Goal: Information Seeking & Learning: Get advice/opinions

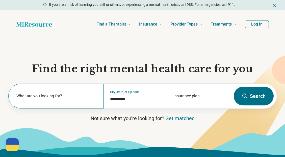
click at [44, 94] on label "What are you looking for?" at bounding box center [56, 96] width 81 height 6
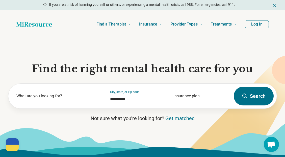
click at [261, 100] on button "Search" at bounding box center [253, 95] width 40 height 19
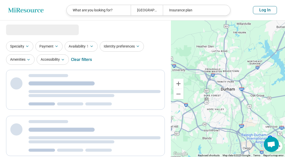
select select "***"
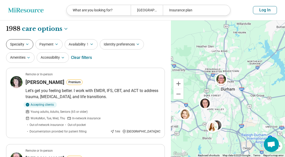
click at [26, 46] on icon "button" at bounding box center [27, 44] width 4 height 4
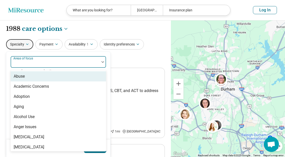
click at [32, 58] on div "Areas of focus" at bounding box center [58, 62] width 96 height 12
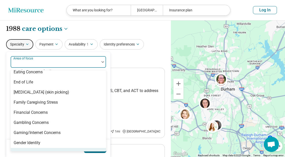
scroll to position [357, 0]
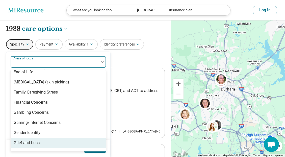
click at [35, 143] on div "Grief and Loss" at bounding box center [27, 142] width 26 height 6
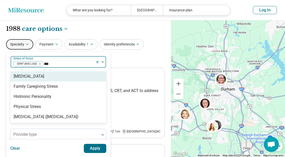
scroll to position [0, 0]
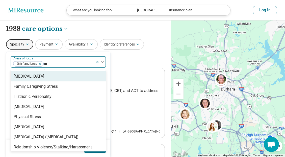
type input "*"
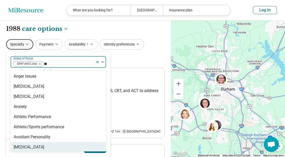
type input "*"
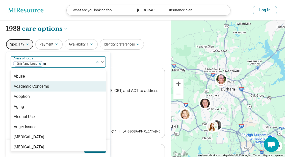
click at [35, 88] on div "Academic Concerns" at bounding box center [31, 86] width 35 height 6
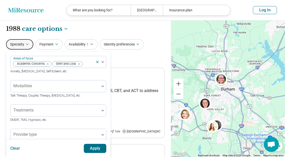
click at [141, 59] on div "Specialty Areas of focus Academic Concerns Grief and Loss Anxiety, [MEDICAL_DAT…" at bounding box center [85, 51] width 159 height 24
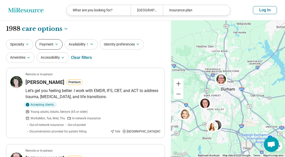
click at [48, 40] on button "Payment" at bounding box center [48, 44] width 27 height 10
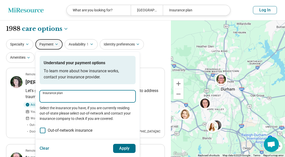
click at [62, 100] on input "Insurance plan" at bounding box center [88, 98] width 90 height 6
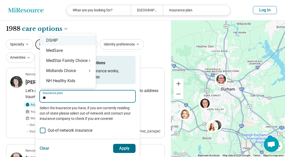
click at [56, 44] on div "DSHIP" at bounding box center [67, 40] width 55 height 10
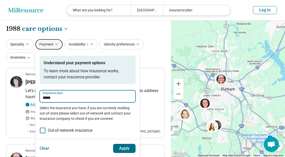
type input "*****"
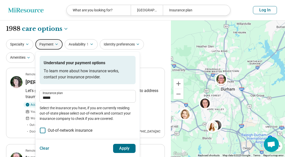
click at [125, 147] on button "Apply" at bounding box center [124, 147] width 23 height 9
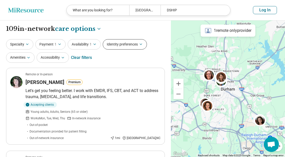
click at [124, 48] on button "Identity preferences" at bounding box center [125, 44] width 44 height 10
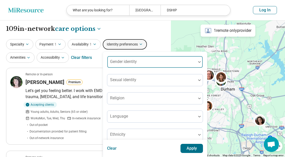
click at [133, 65] on div at bounding box center [151, 63] width 85 height 7
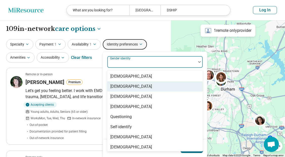
click at [134, 88] on div "[DEMOGRAPHIC_DATA]" at bounding box center [131, 86] width 42 height 6
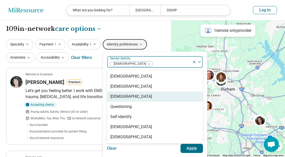
click at [133, 94] on div "[DEMOGRAPHIC_DATA]" at bounding box center [154, 96] width 95 height 10
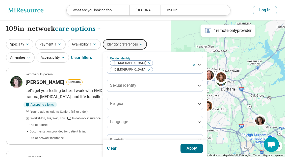
click at [190, 150] on button "Apply" at bounding box center [191, 147] width 23 height 9
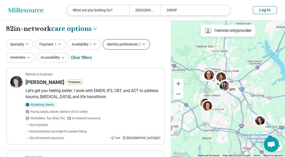
click at [134, 45] on button "Identity preferences 2" at bounding box center [126, 44] width 47 height 10
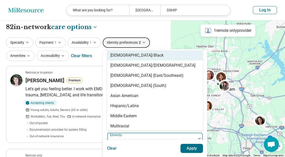
click at [134, 133] on div at bounding box center [151, 138] width 89 height 11
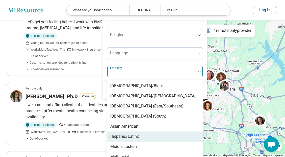
scroll to position [69, 0]
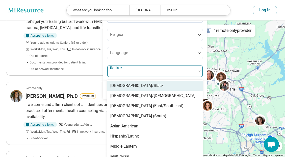
click at [136, 82] on div "[DEMOGRAPHIC_DATA]/Black" at bounding box center [136, 85] width 53 height 6
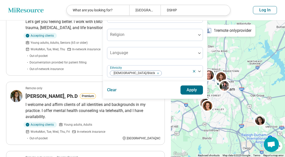
click at [205, 36] on div "Gender identity [DEMOGRAPHIC_DATA] [DEMOGRAPHIC_DATA] Sexual identity Religion …" at bounding box center [155, 32] width 104 height 98
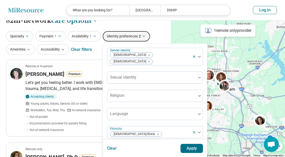
scroll to position [0, 0]
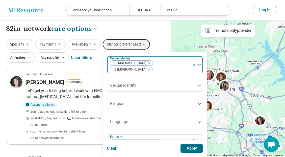
click at [149, 68] on icon "Remove [object Object]" at bounding box center [148, 70] width 4 height 4
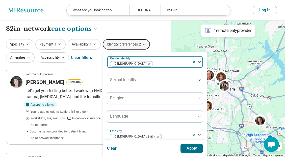
click at [146, 62] on icon "Remove [object Object]" at bounding box center [148, 64] width 4 height 4
click at [187, 146] on button "Apply" at bounding box center [191, 147] width 23 height 9
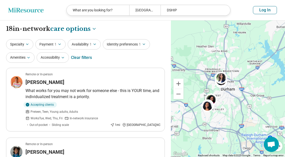
click at [153, 56] on div "Specialty Payment 1 Availability 1 Identity preferences 1 Amenities Accessibili…" at bounding box center [85, 51] width 159 height 24
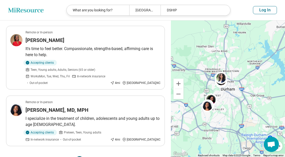
scroll to position [625, 0]
